Goal: Task Accomplishment & Management: Use online tool/utility

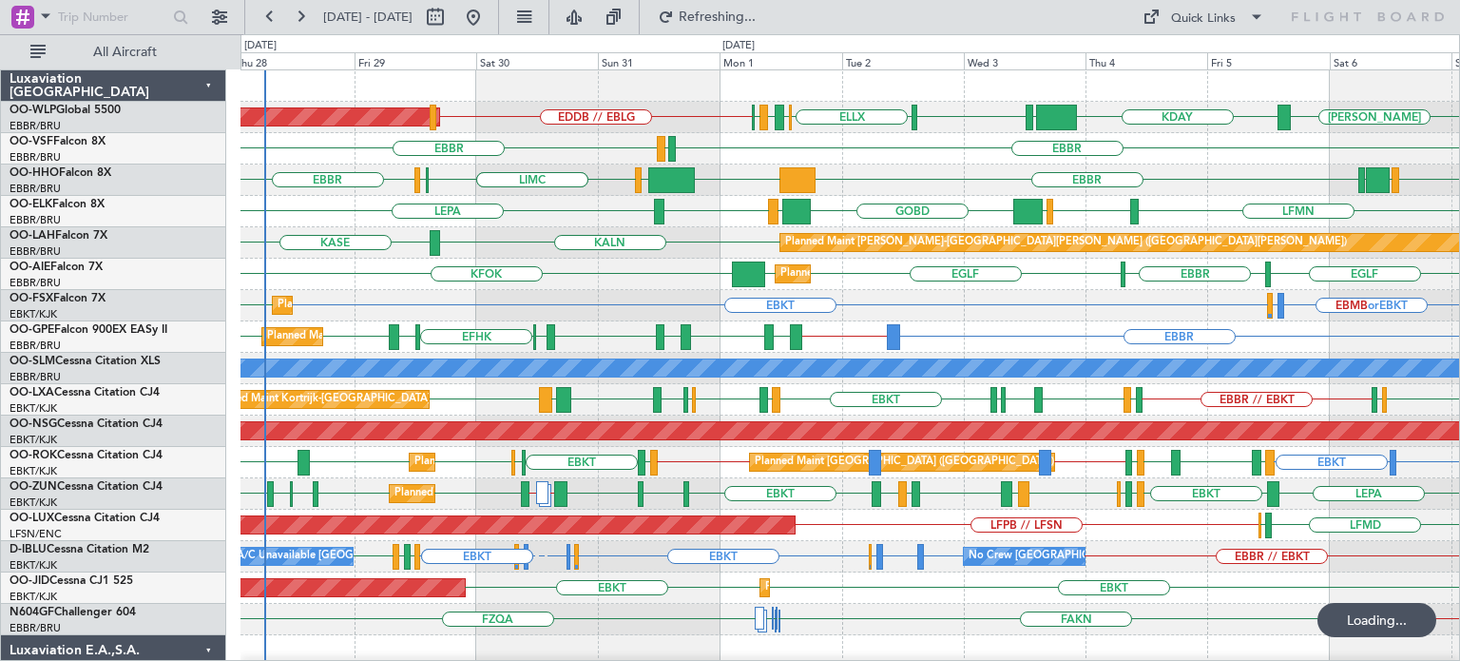
click at [394, 332] on div at bounding box center [394, 337] width 10 height 26
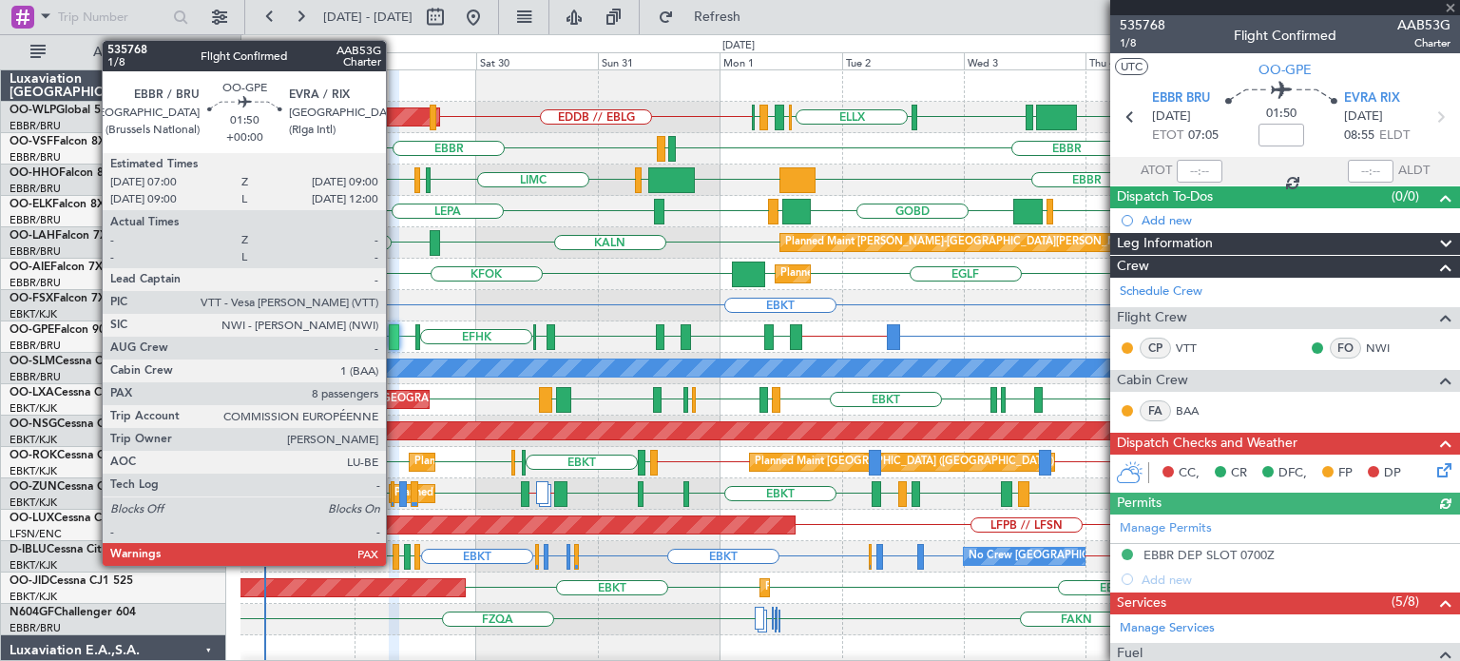
click at [394, 332] on div at bounding box center [394, 337] width 10 height 26
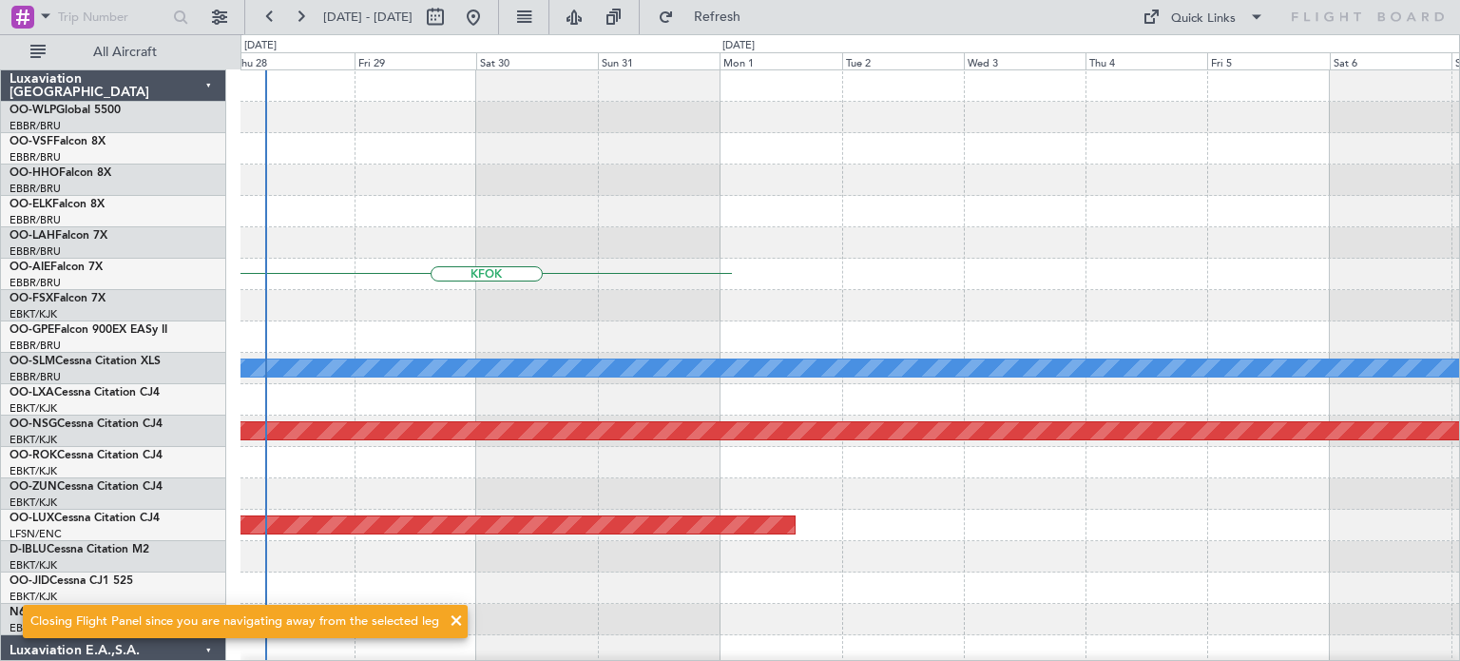
click at [699, 178] on div at bounding box center [849, 179] width 1219 height 31
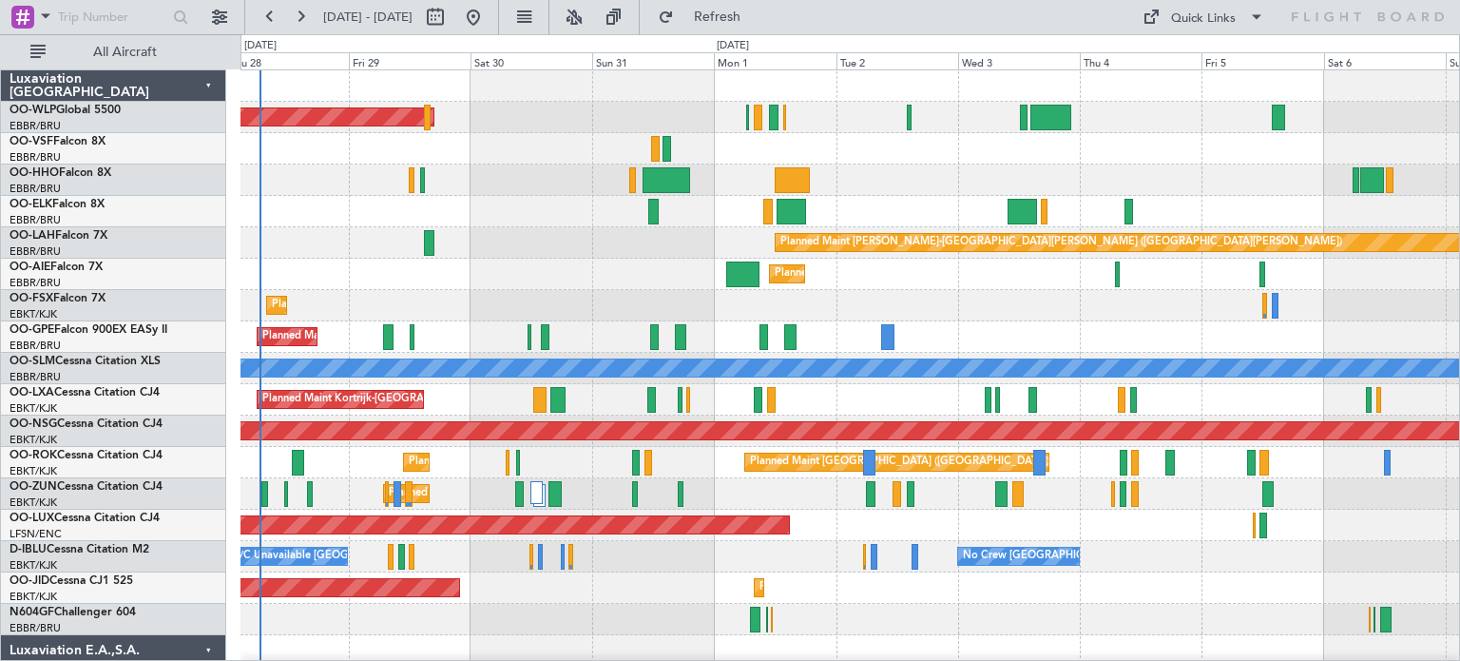
click at [494, 330] on div "Planned Maint [GEOGRAPHIC_DATA] ([GEOGRAPHIC_DATA]) Planned Maint [GEOGRAPHIC_D…" at bounding box center [849, 666] width 1219 height 1192
click at [589, 10] on button at bounding box center [574, 17] width 30 height 30
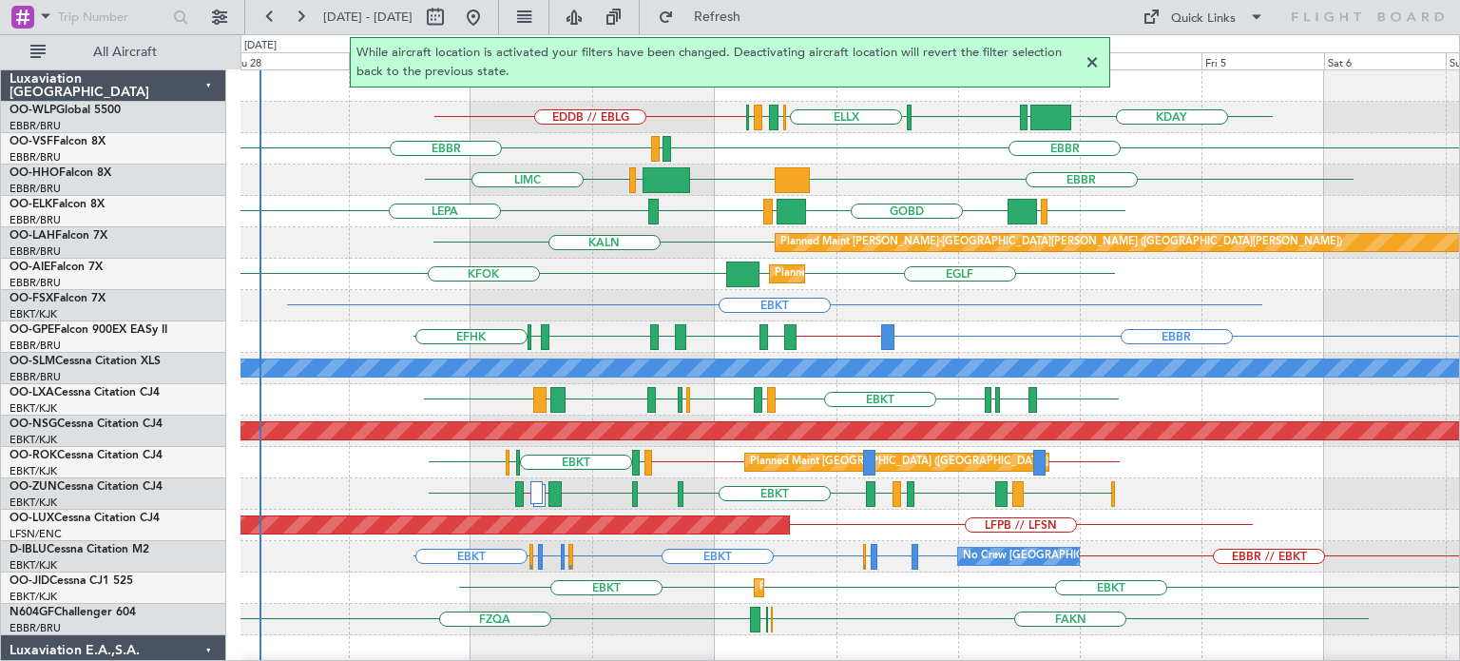
click at [1091, 60] on div at bounding box center [1092, 62] width 23 height 23
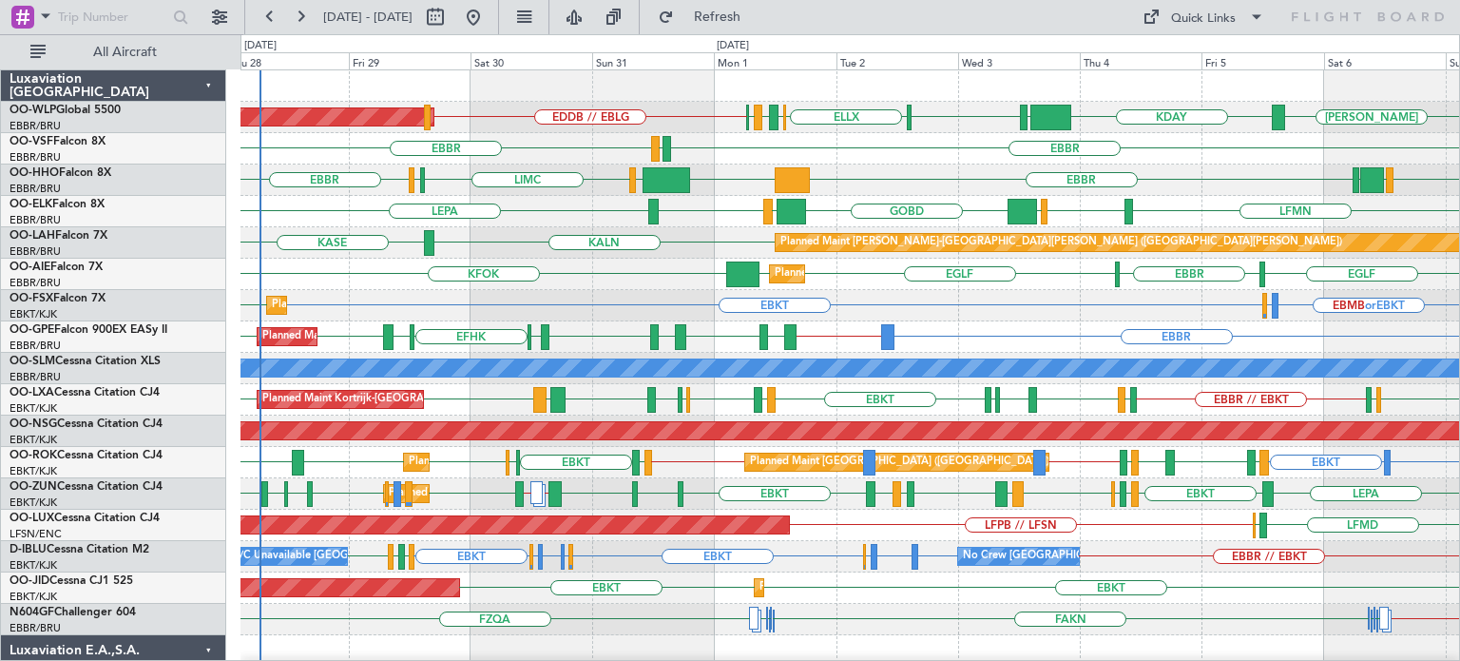
click at [920, 161] on div "EBBR LEGE [GEOGRAPHIC_DATA]" at bounding box center [849, 148] width 1219 height 31
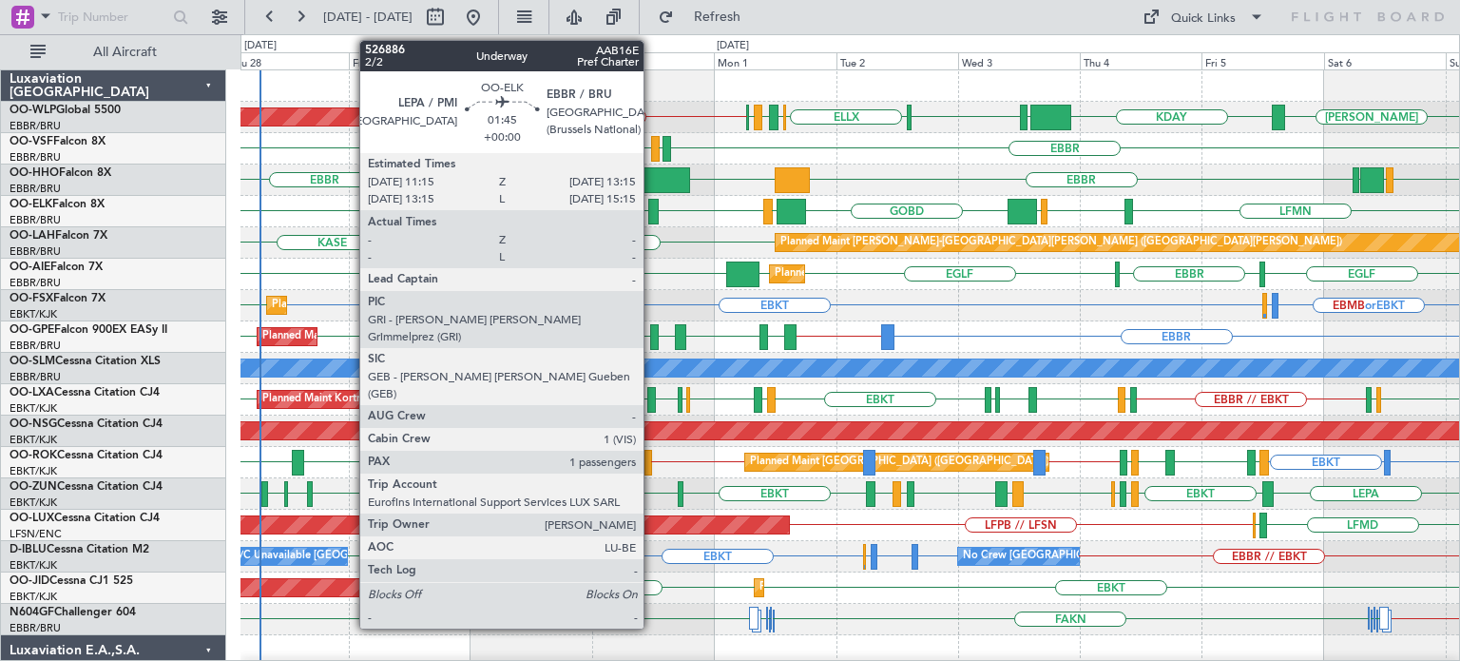
click at [652, 202] on div at bounding box center [653, 212] width 10 height 26
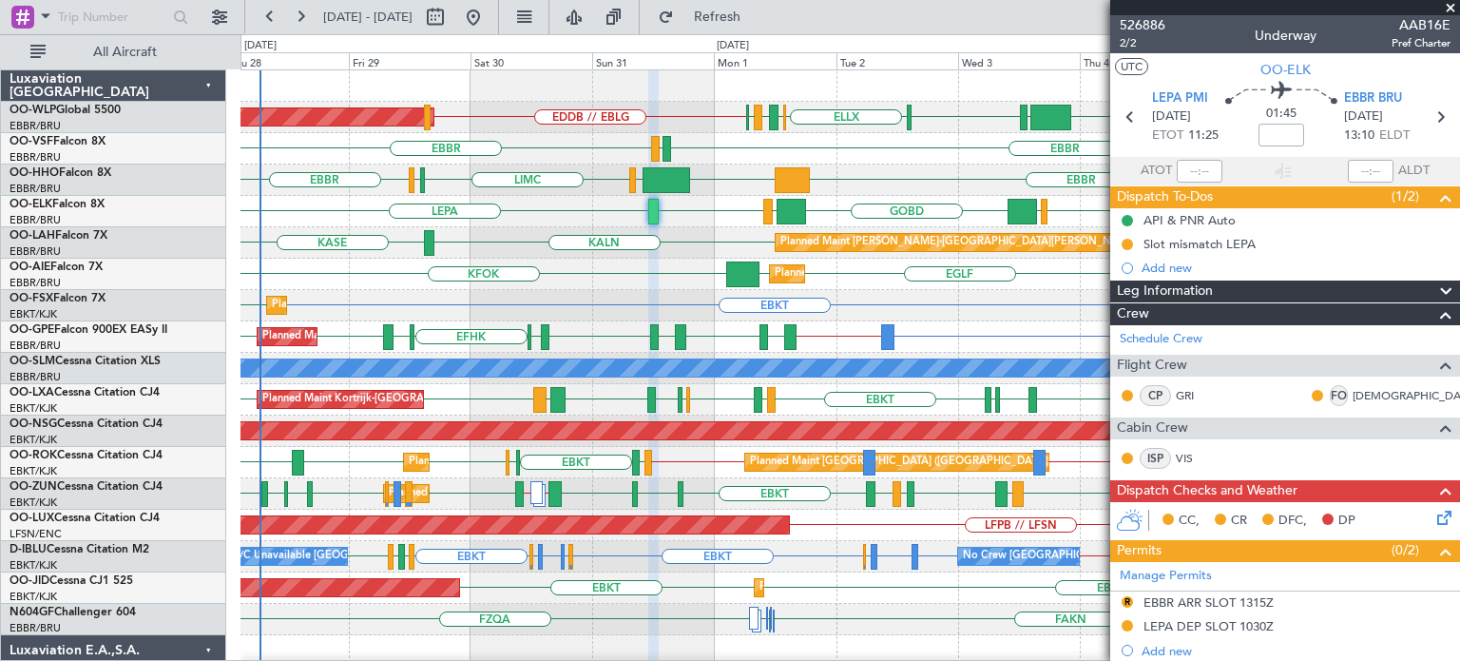
click at [1452, 5] on span at bounding box center [1450, 8] width 19 height 17
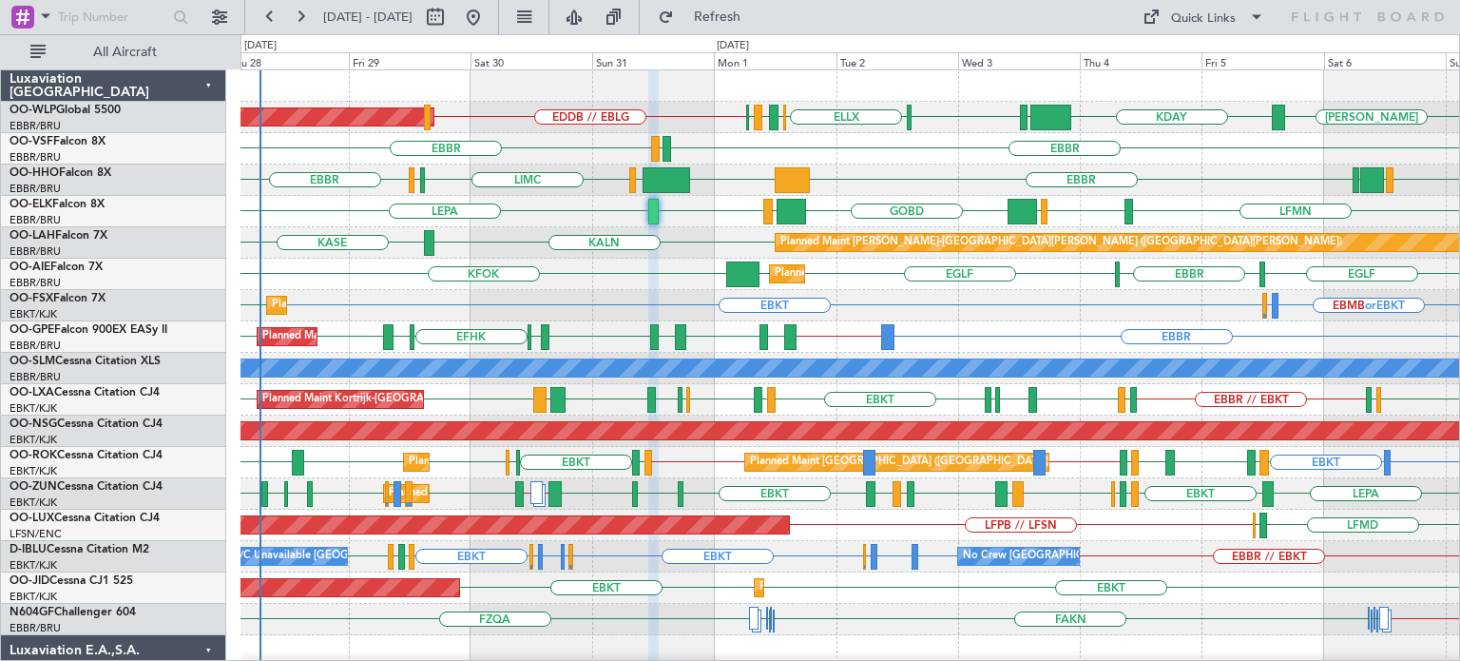
type input "0"
